Goal: Find specific page/section: Find specific page/section

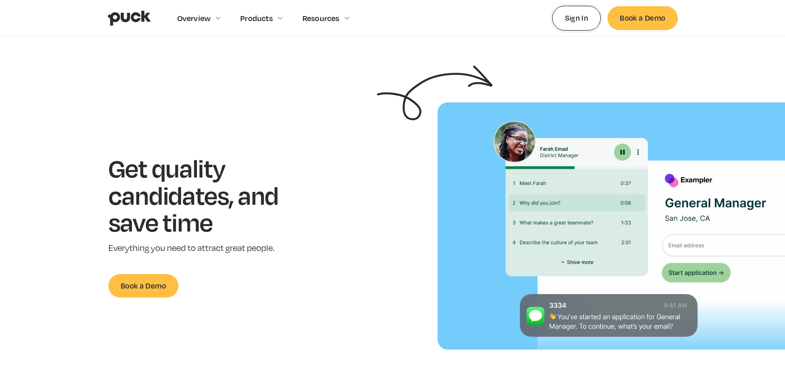
click at [570, 19] on link "Sign In" at bounding box center [577, 18] width 49 height 24
